Goal: Task Accomplishment & Management: Complete application form

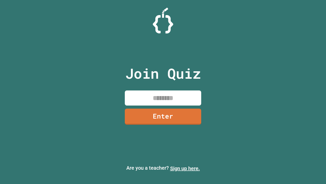
click at [185, 168] on link "Sign up here." at bounding box center [185, 168] width 30 height 6
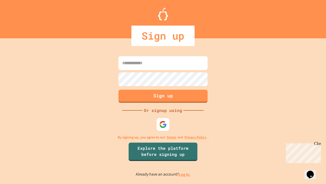
click at [185, 174] on link "Log in." at bounding box center [185, 173] width 12 height 5
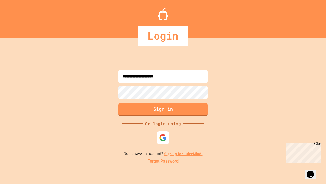
type input "**********"
